Goal: Find specific page/section: Find specific page/section

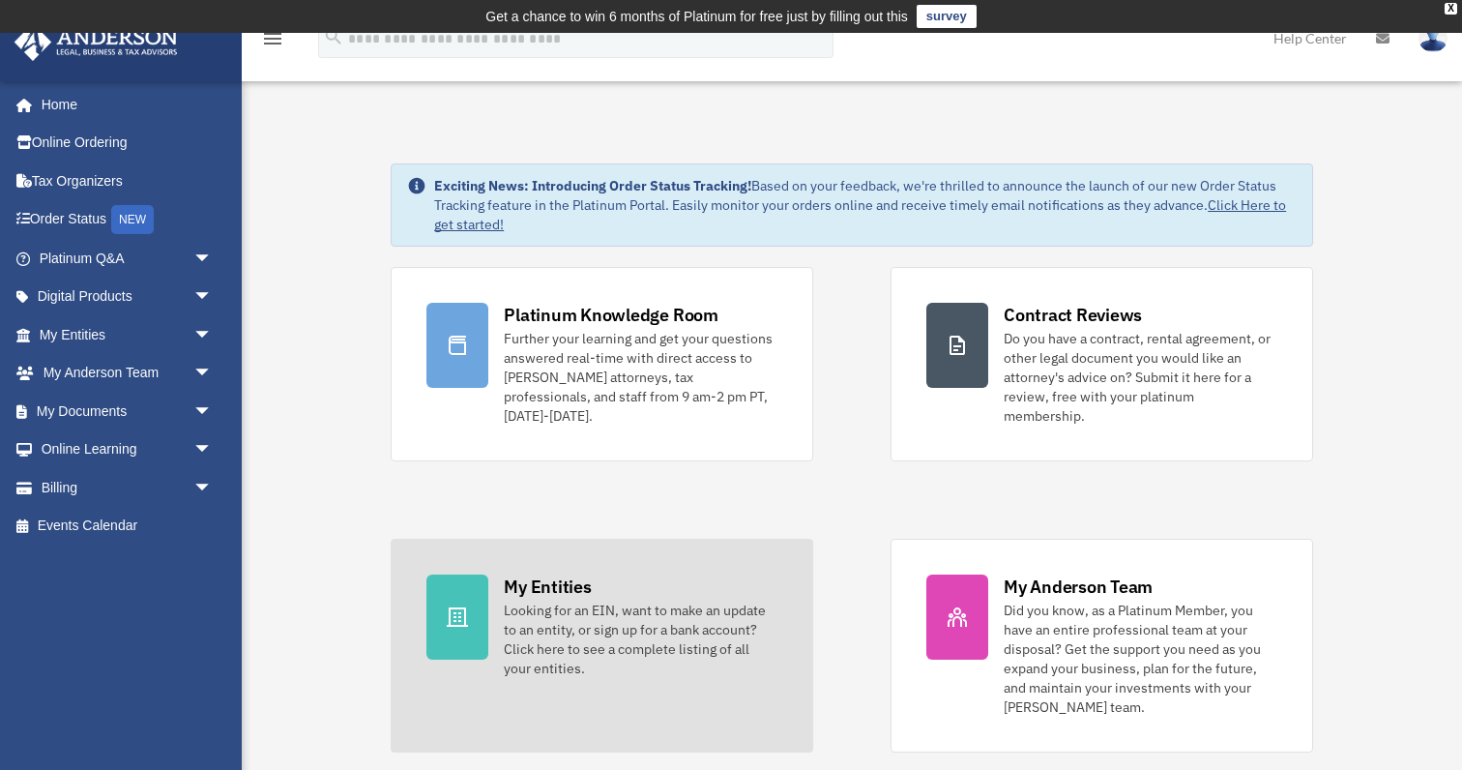
click at [591, 601] on div "Looking for an EIN, want to make an update to an entity, or sign up for a bank …" at bounding box center [641, 639] width 274 height 77
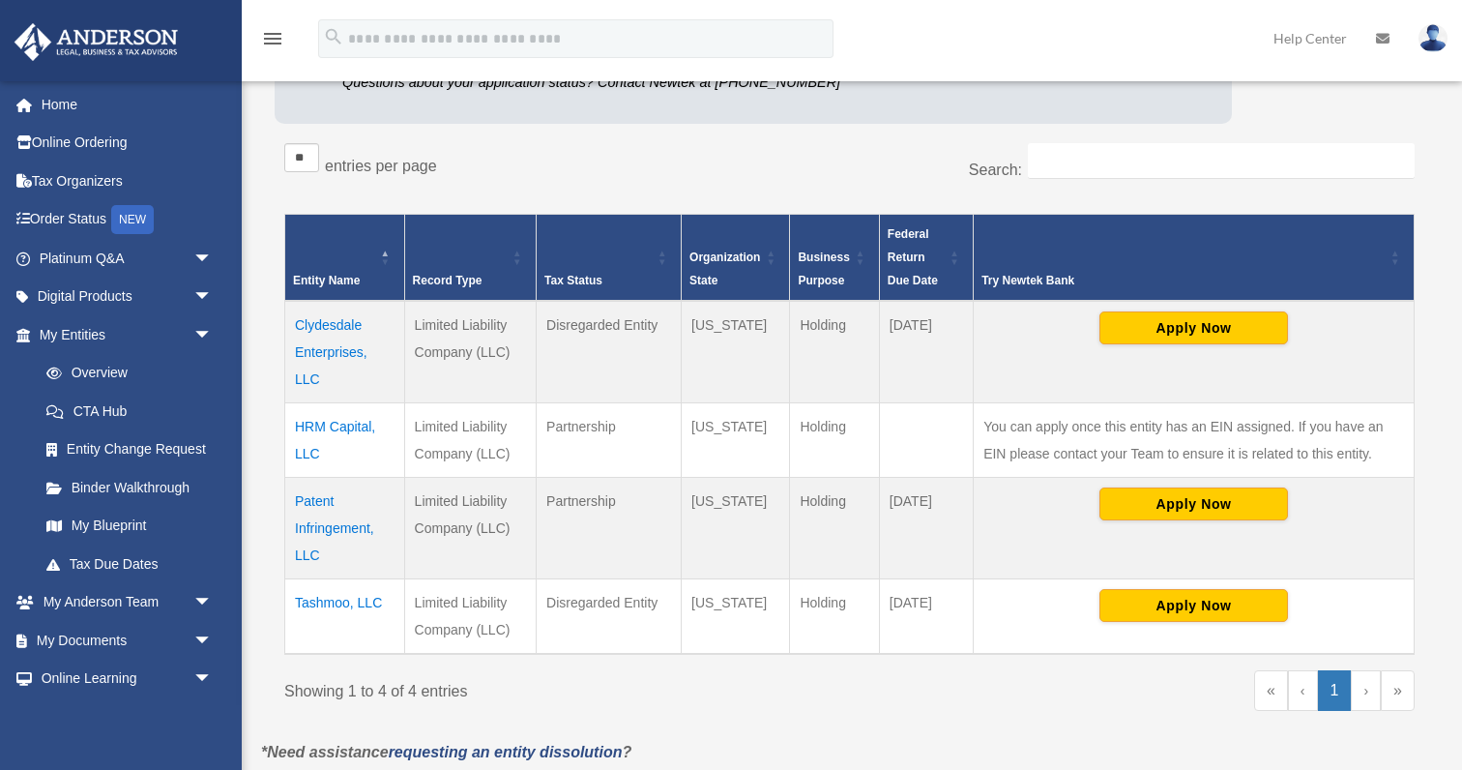
scroll to position [317, 0]
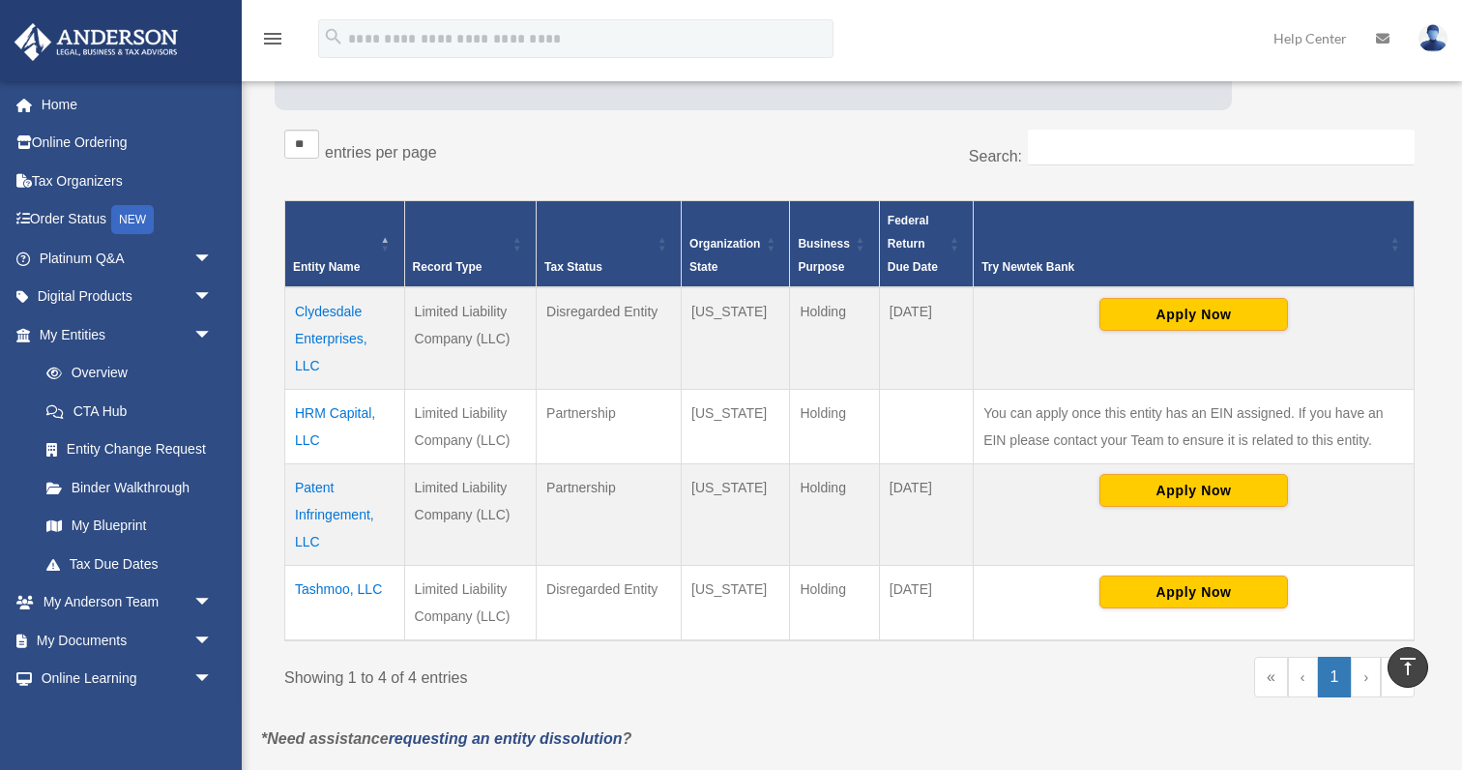
click at [350, 414] on td "HRM Capital, LLC" at bounding box center [345, 427] width 120 height 74
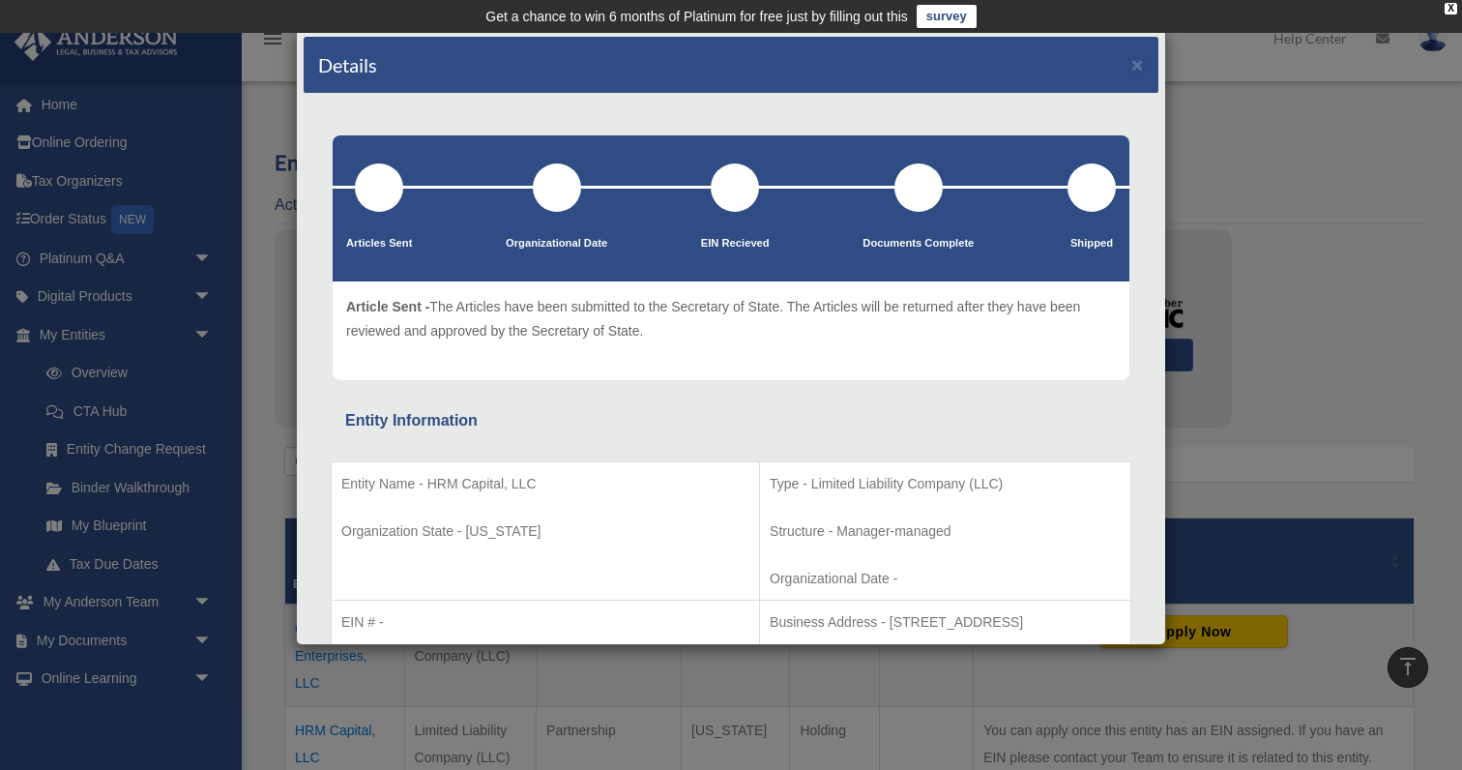
scroll to position [0, 0]
click at [271, 69] on div "Details × Articles Sent Organizational Date" at bounding box center [731, 385] width 1462 height 770
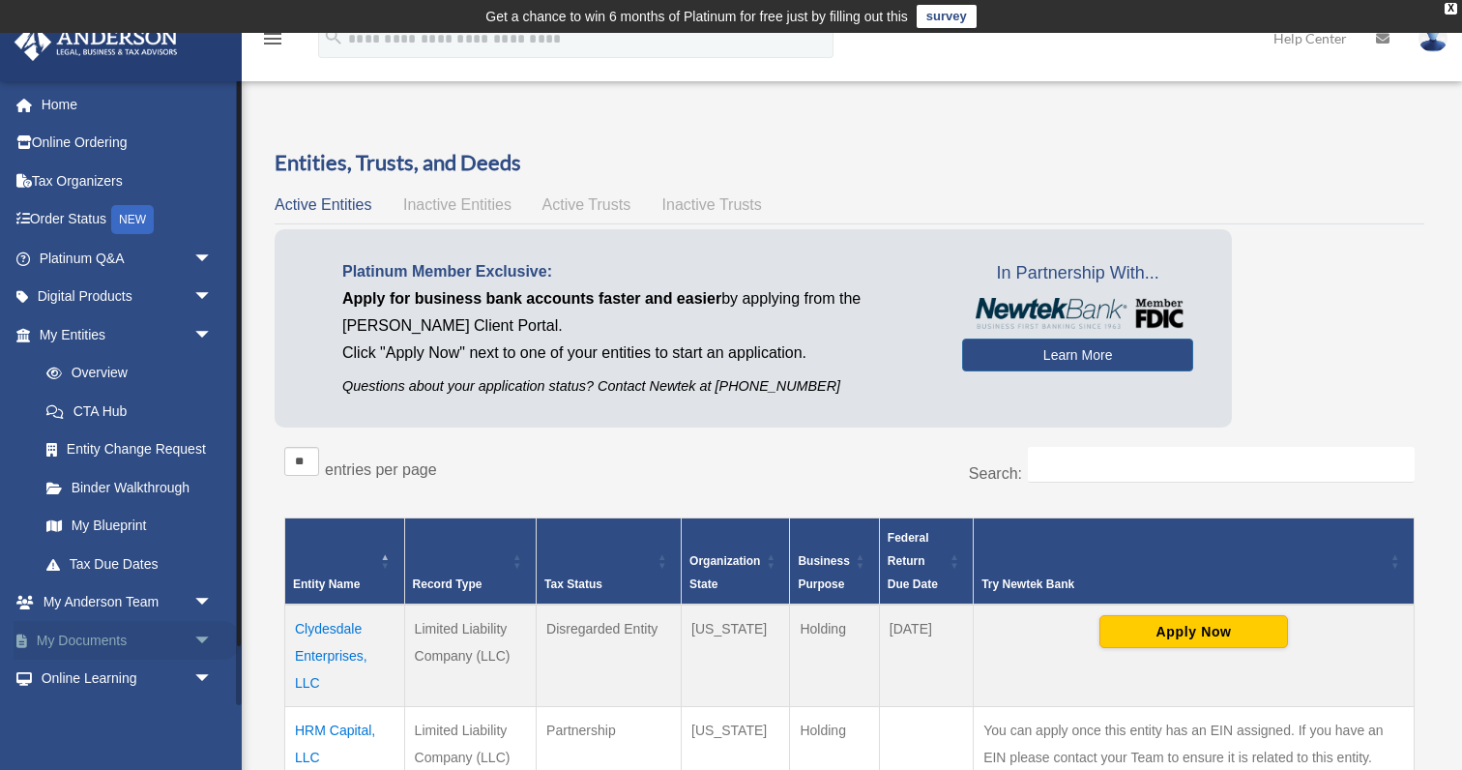
click at [198, 629] on span "arrow_drop_down" at bounding box center [212, 641] width 39 height 40
click at [106, 663] on link "Box" at bounding box center [134, 679] width 215 height 39
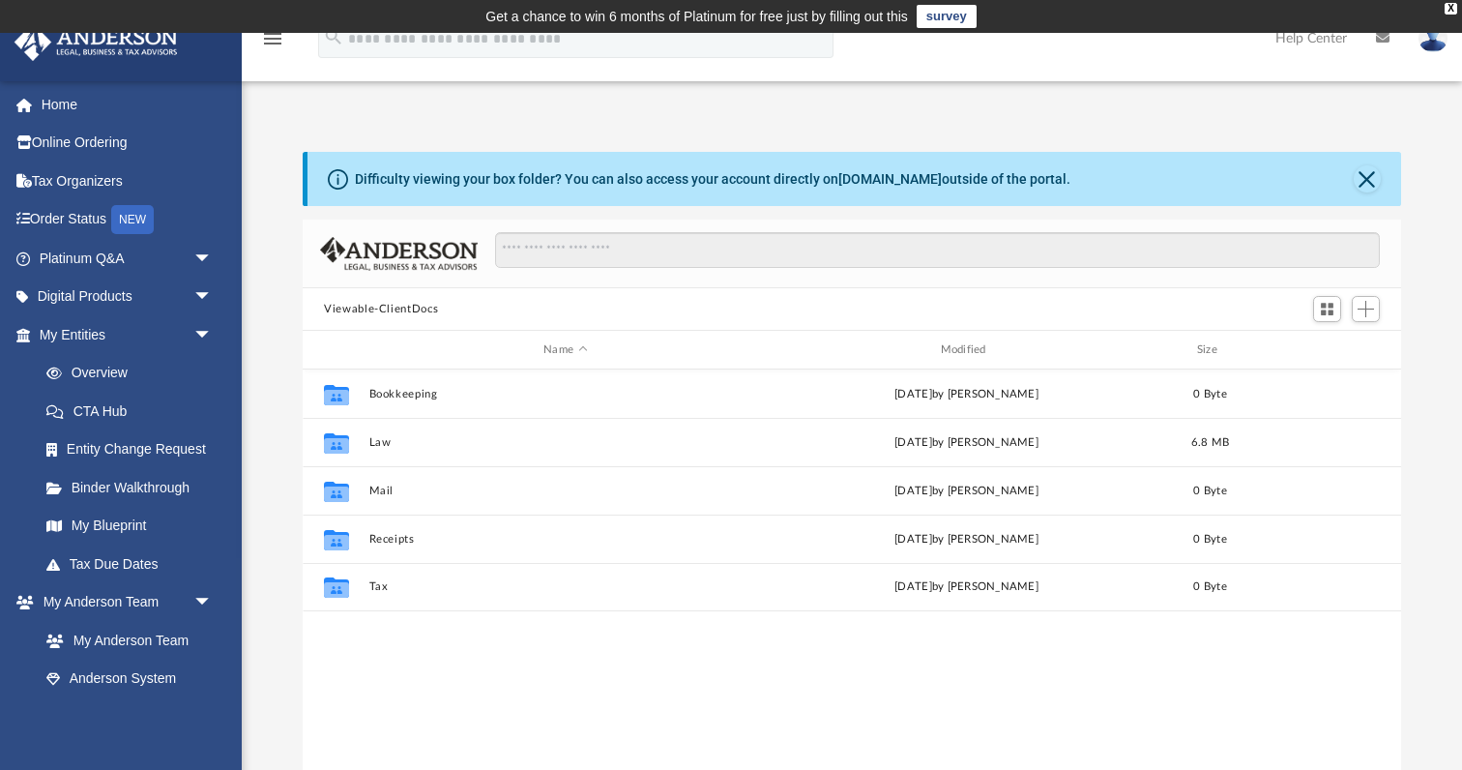
scroll to position [1, 1]
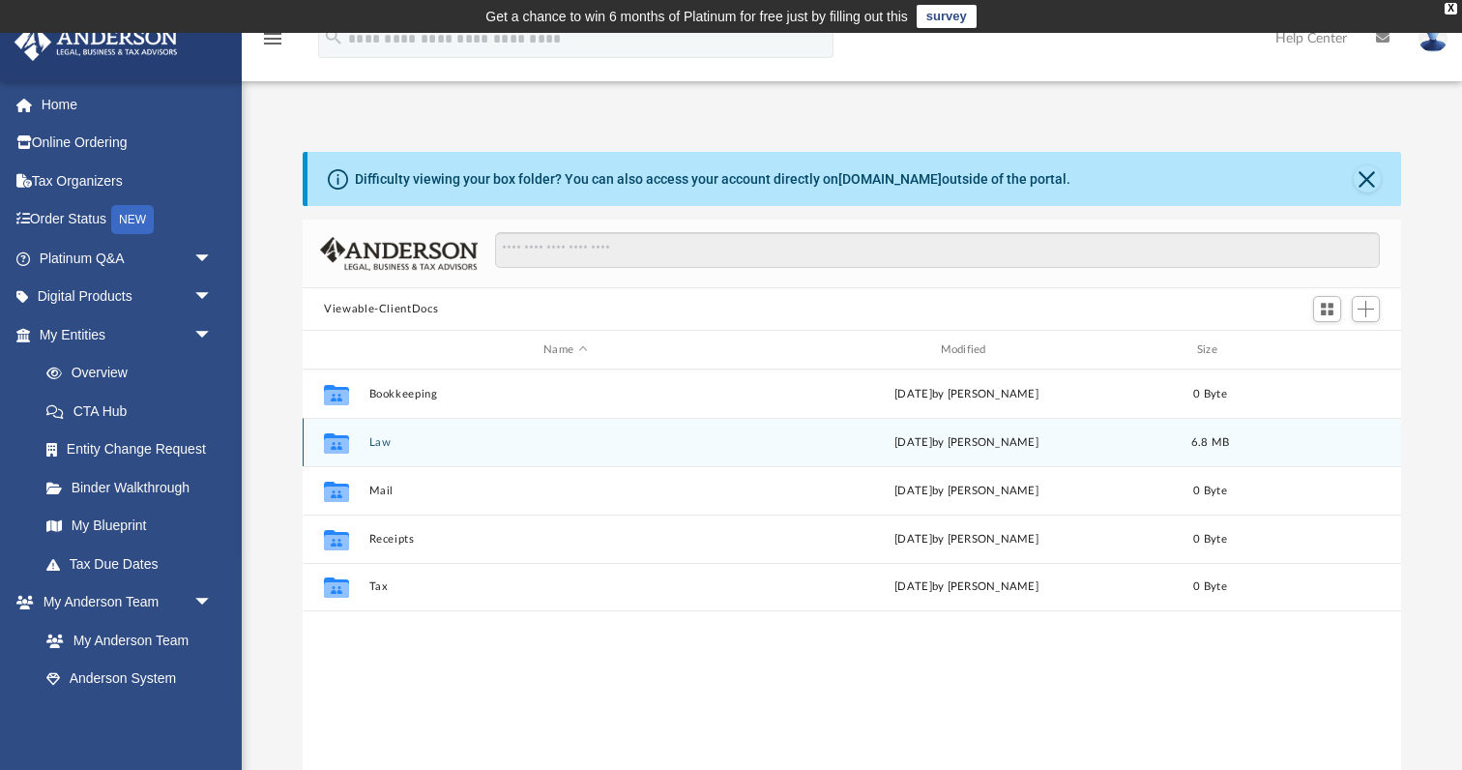
click at [388, 440] on button "Law" at bounding box center [565, 442] width 393 height 13
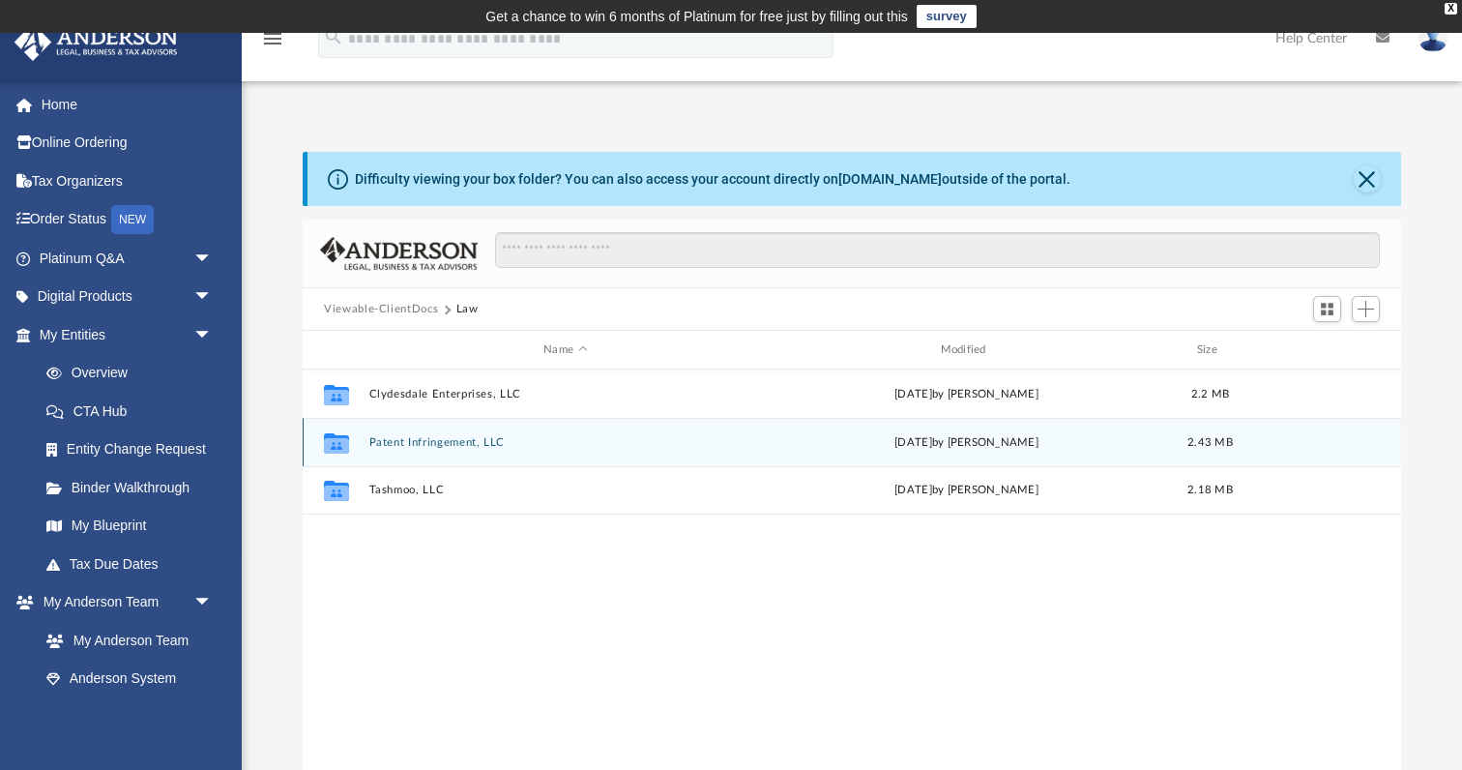
click at [383, 444] on button "Patent Infringement, LLC" at bounding box center [565, 442] width 393 height 13
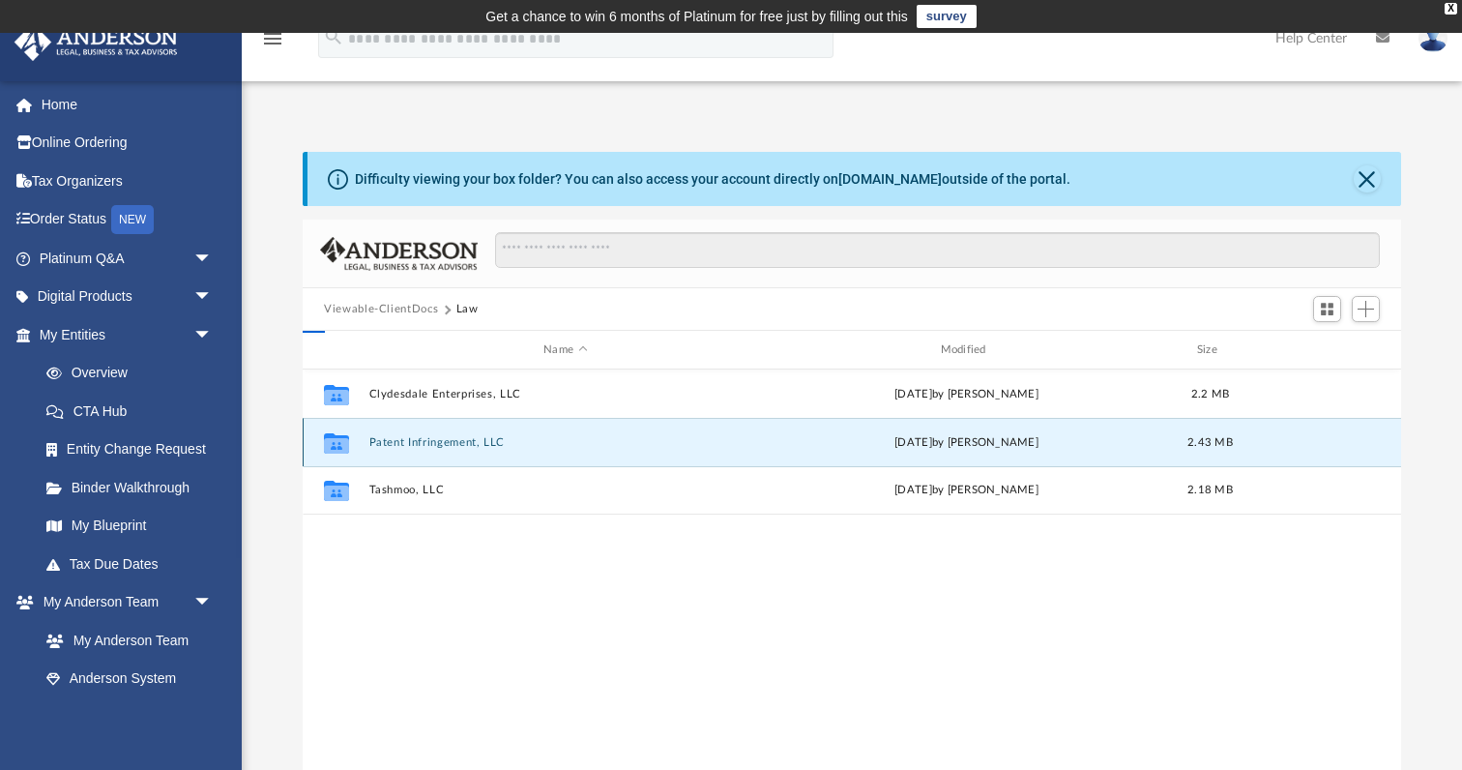
click at [383, 444] on button "Patent Infringement, LLC" at bounding box center [565, 442] width 393 height 13
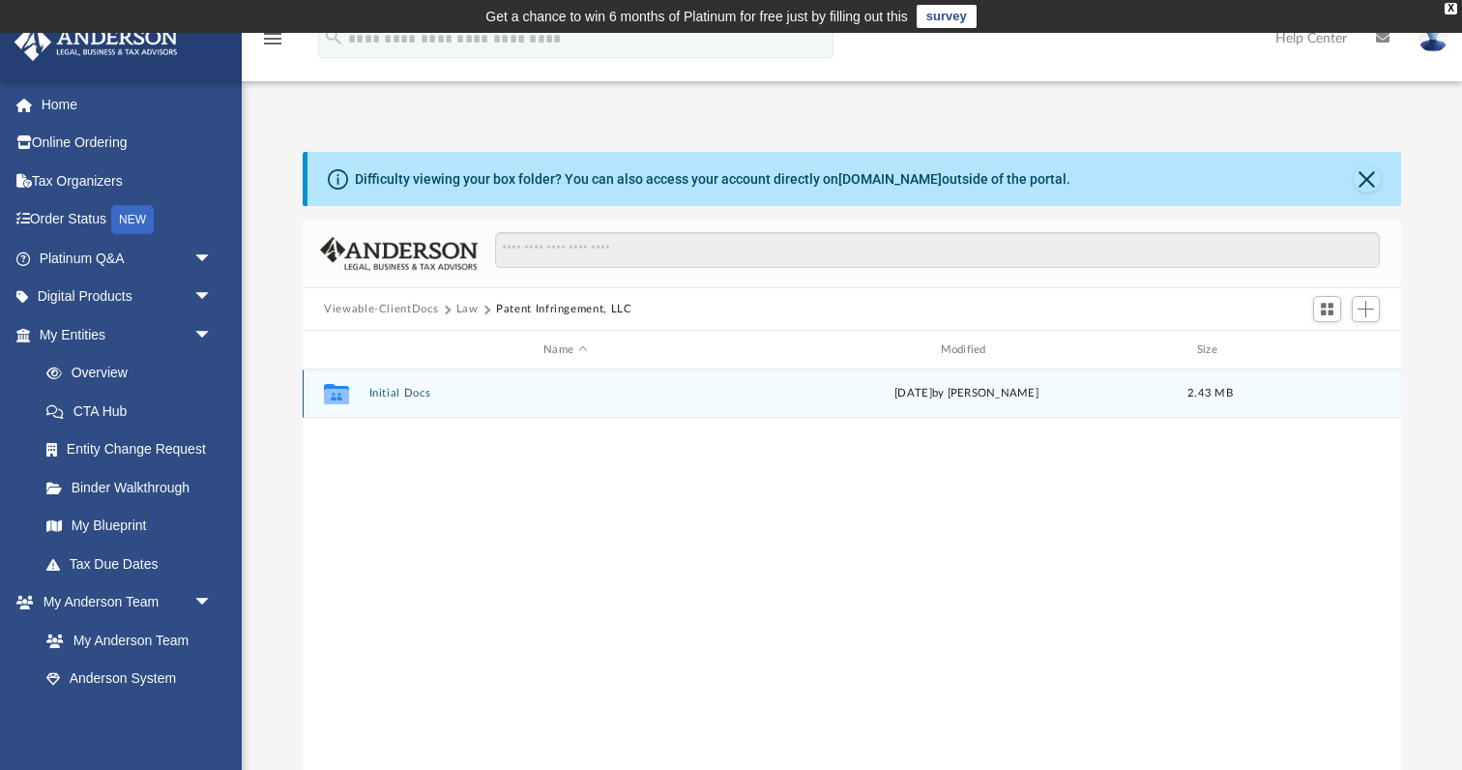
click at [401, 390] on button "Initial Docs" at bounding box center [565, 393] width 393 height 13
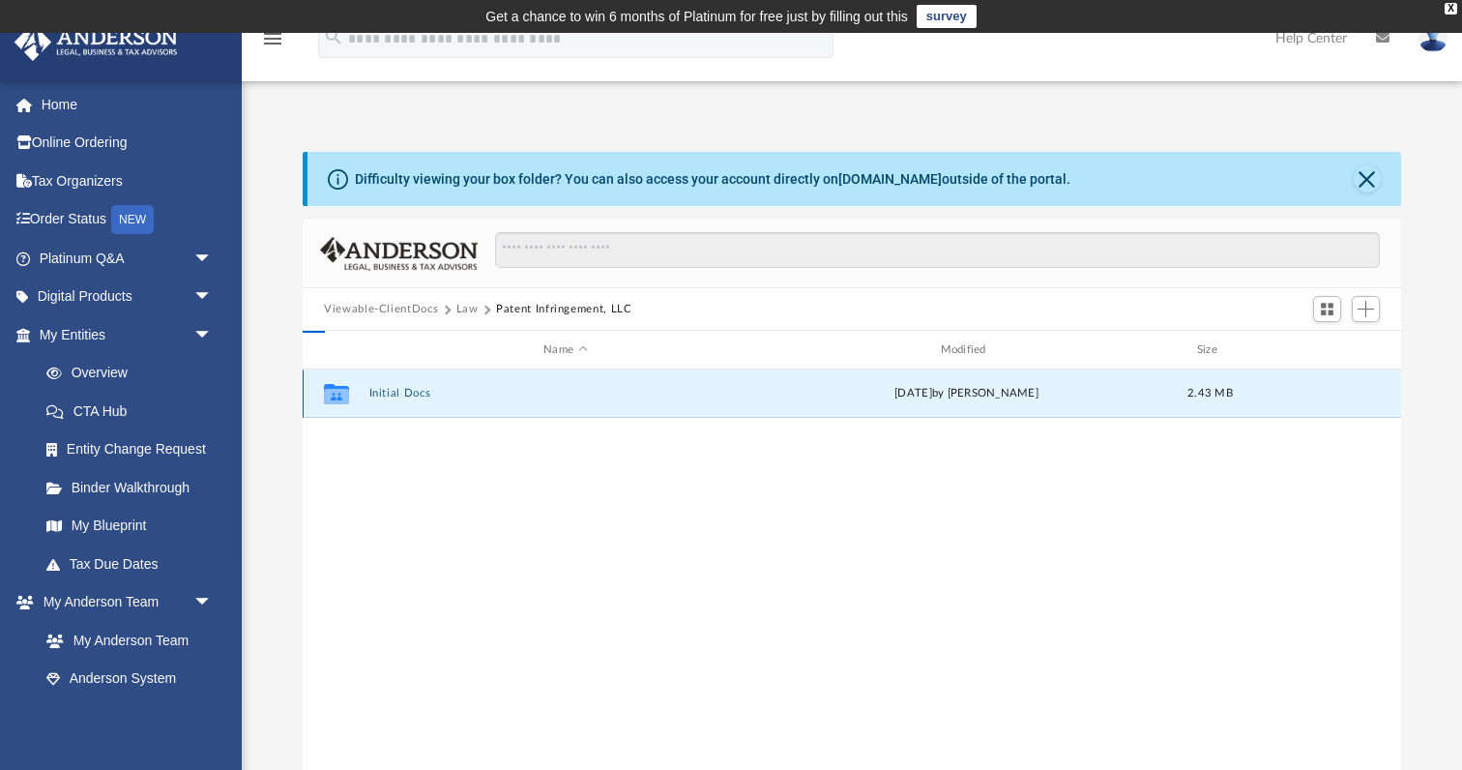
click at [401, 390] on button "Initial Docs" at bounding box center [565, 393] width 393 height 13
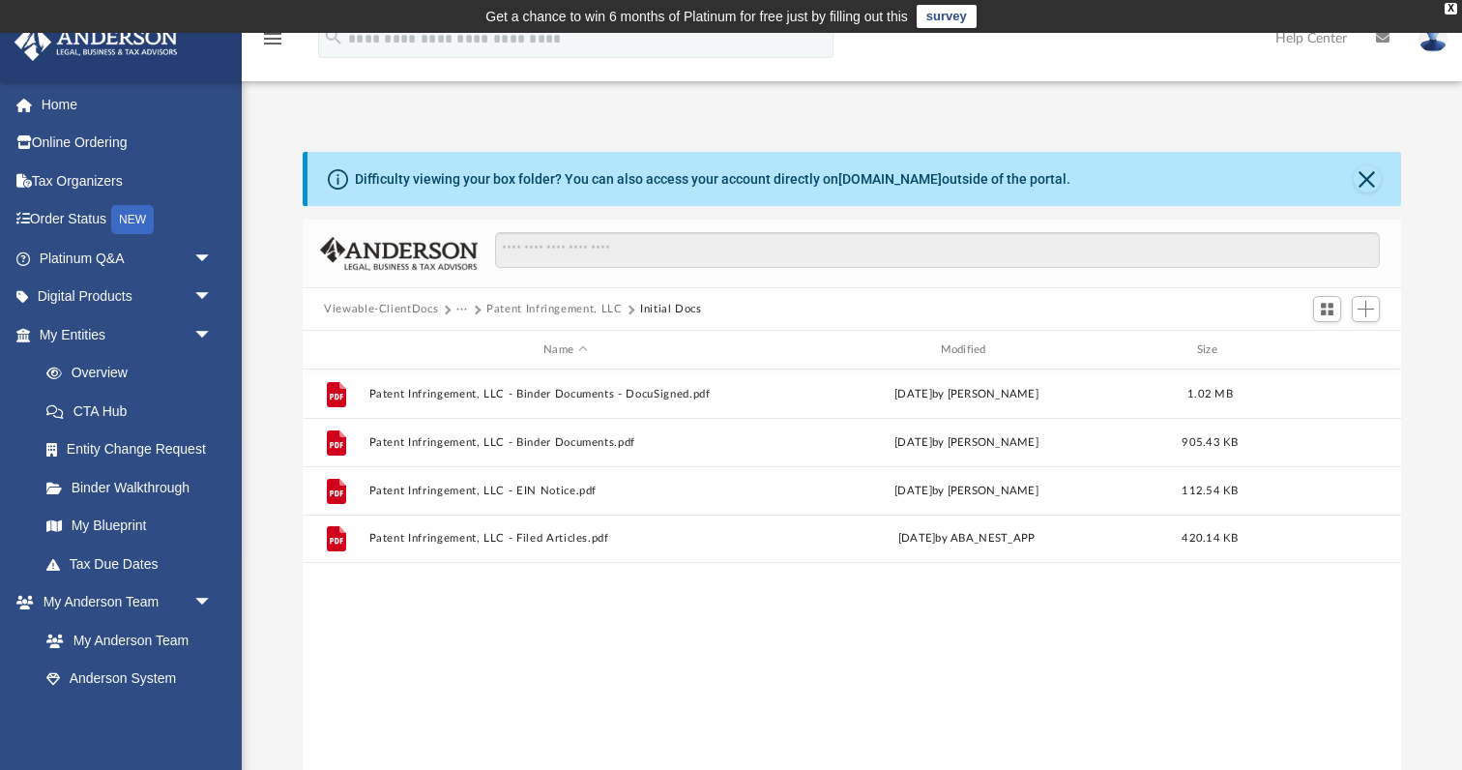
click at [412, 308] on button "Viewable-ClientDocs" at bounding box center [381, 309] width 114 height 17
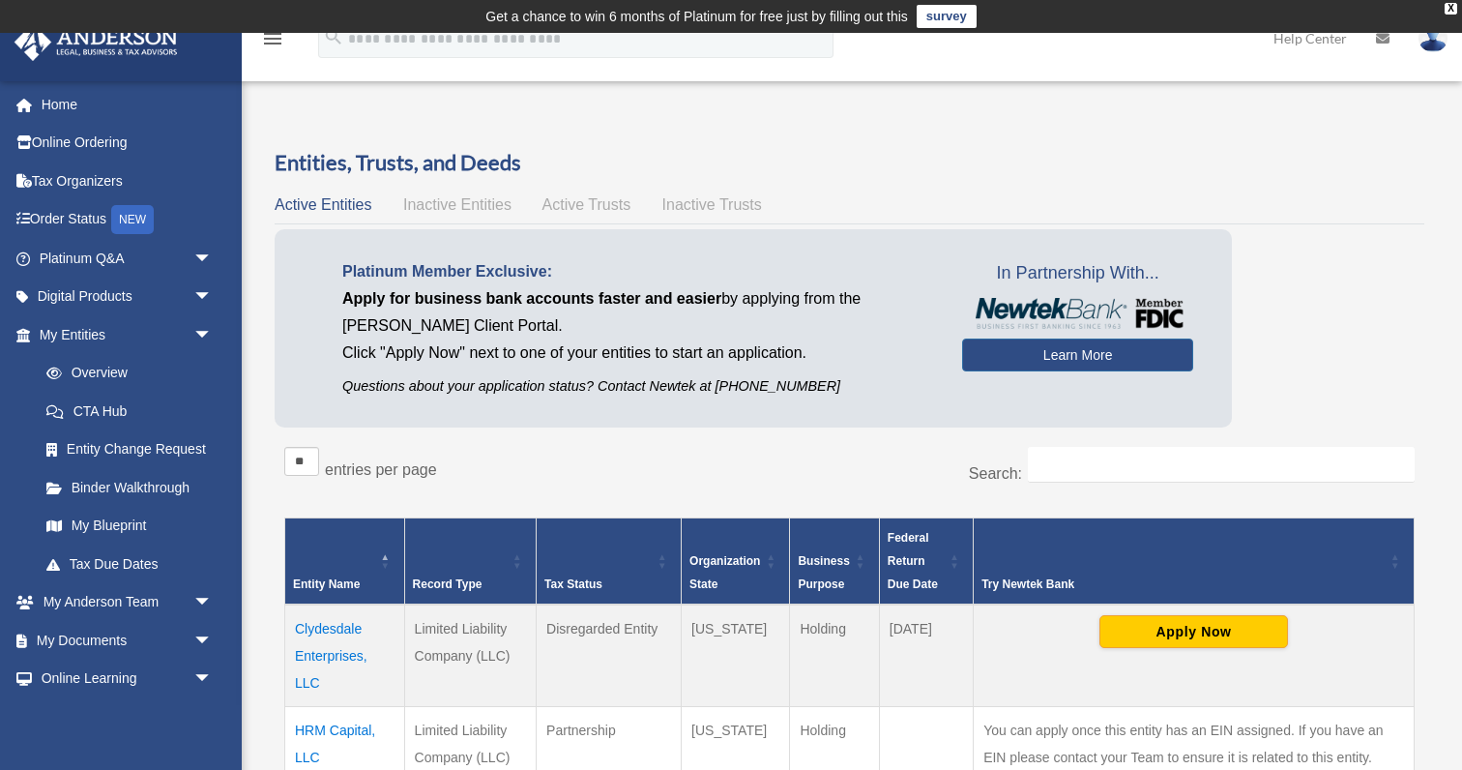
click at [349, 727] on td "HRM Capital, LLC" at bounding box center [345, 744] width 120 height 74
